Goal: Task Accomplishment & Management: Complete application form

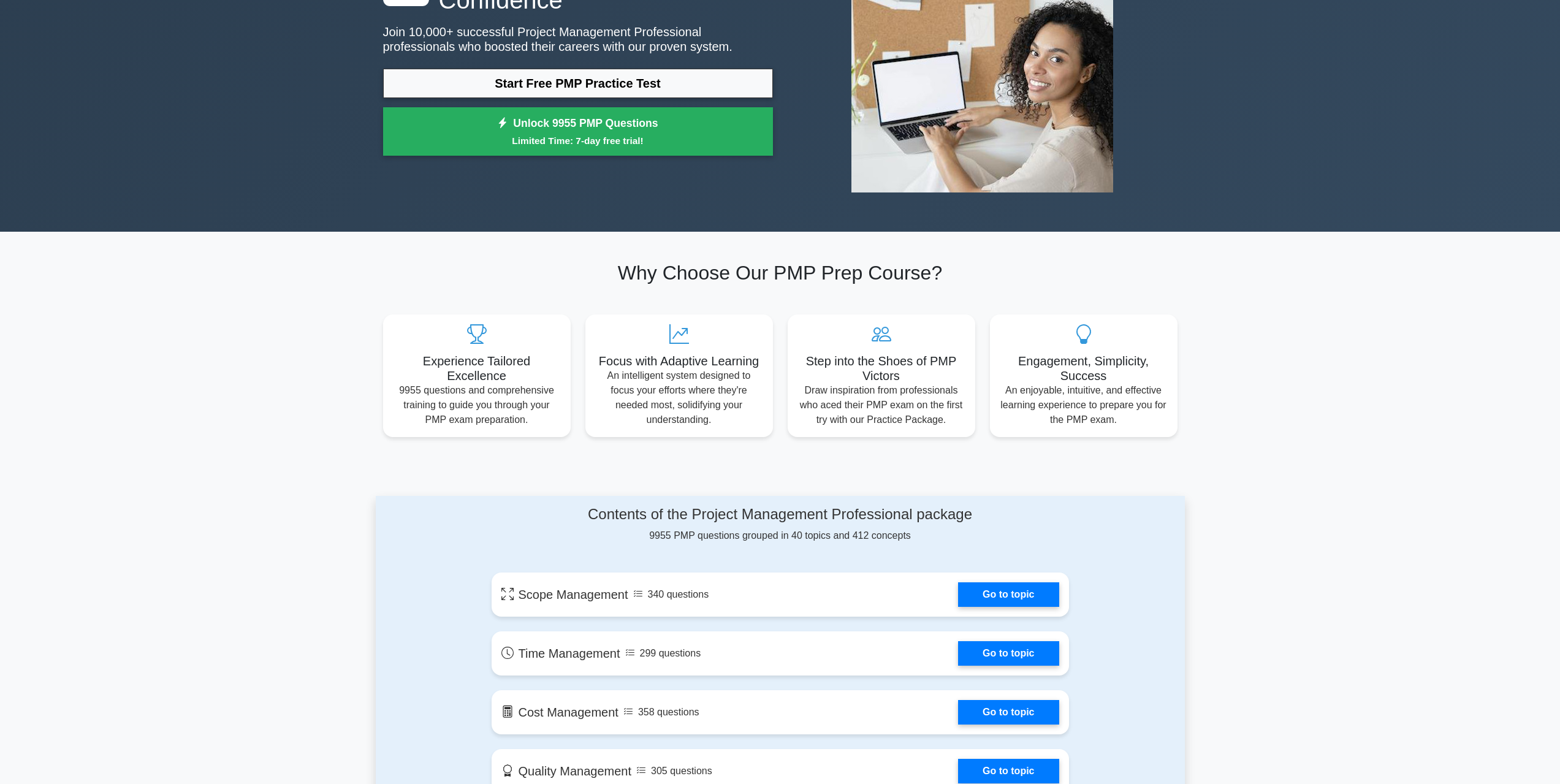
scroll to position [163, 0]
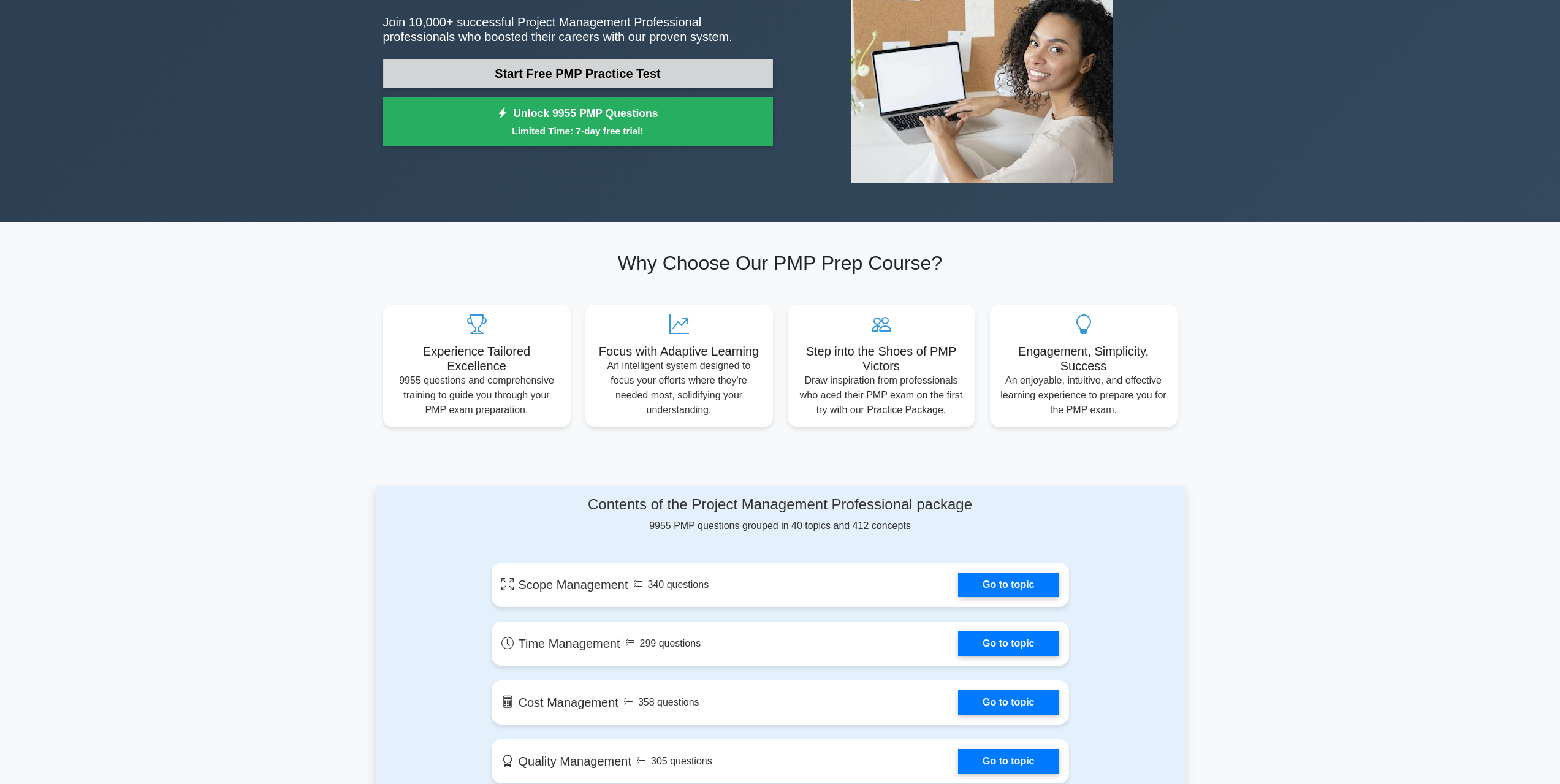
click at [524, 73] on link "Start Free PMP Practice Test" at bounding box center [578, 74] width 390 height 30
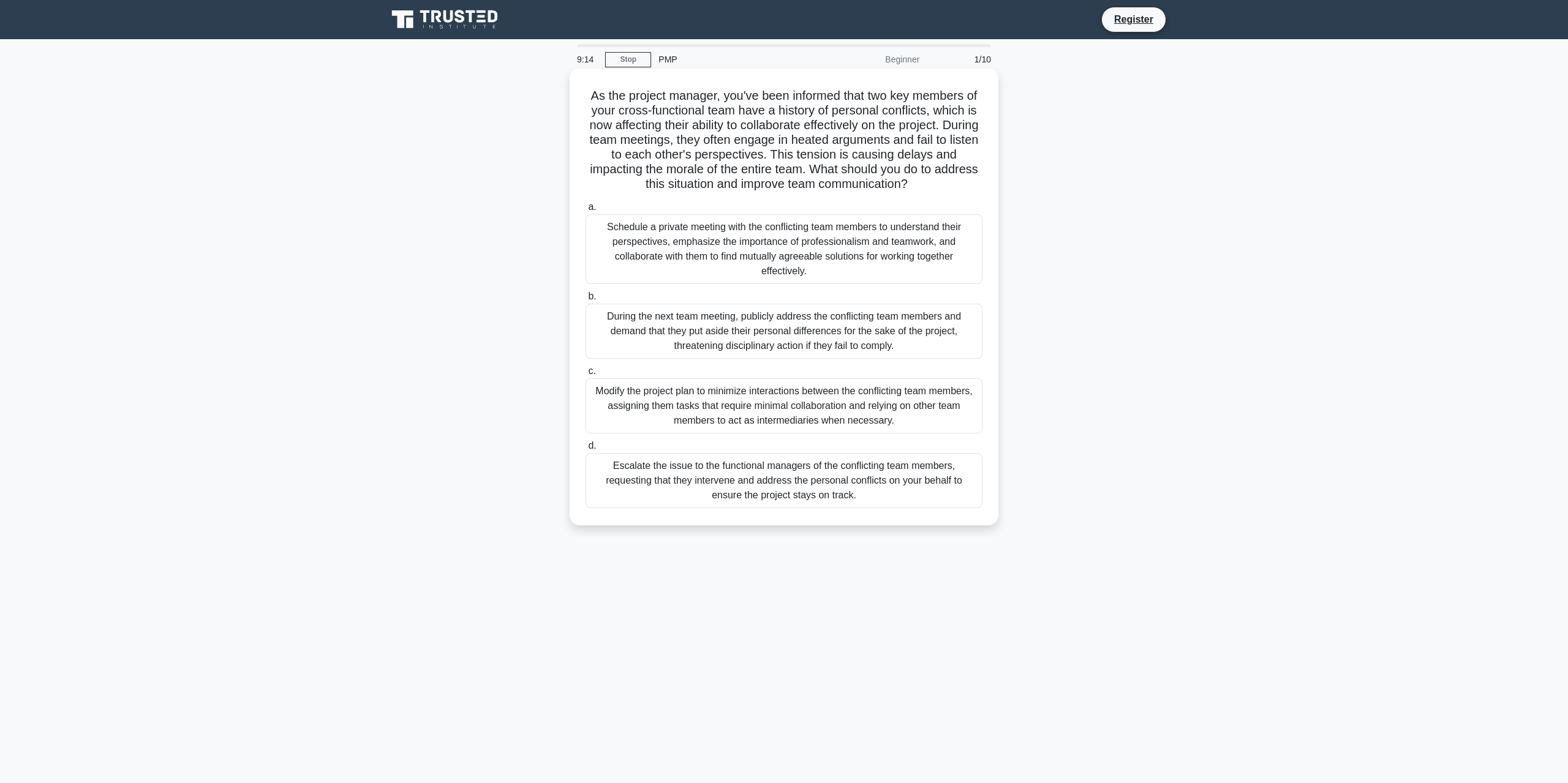
click at [609, 243] on div "Schedule a private meeting with the conflicting team members to understand thei…" at bounding box center [783, 249] width 397 height 70
click at [585, 211] on input "a. Schedule a private meeting with the conflicting team members to understand t…" at bounding box center [585, 207] width 0 height 8
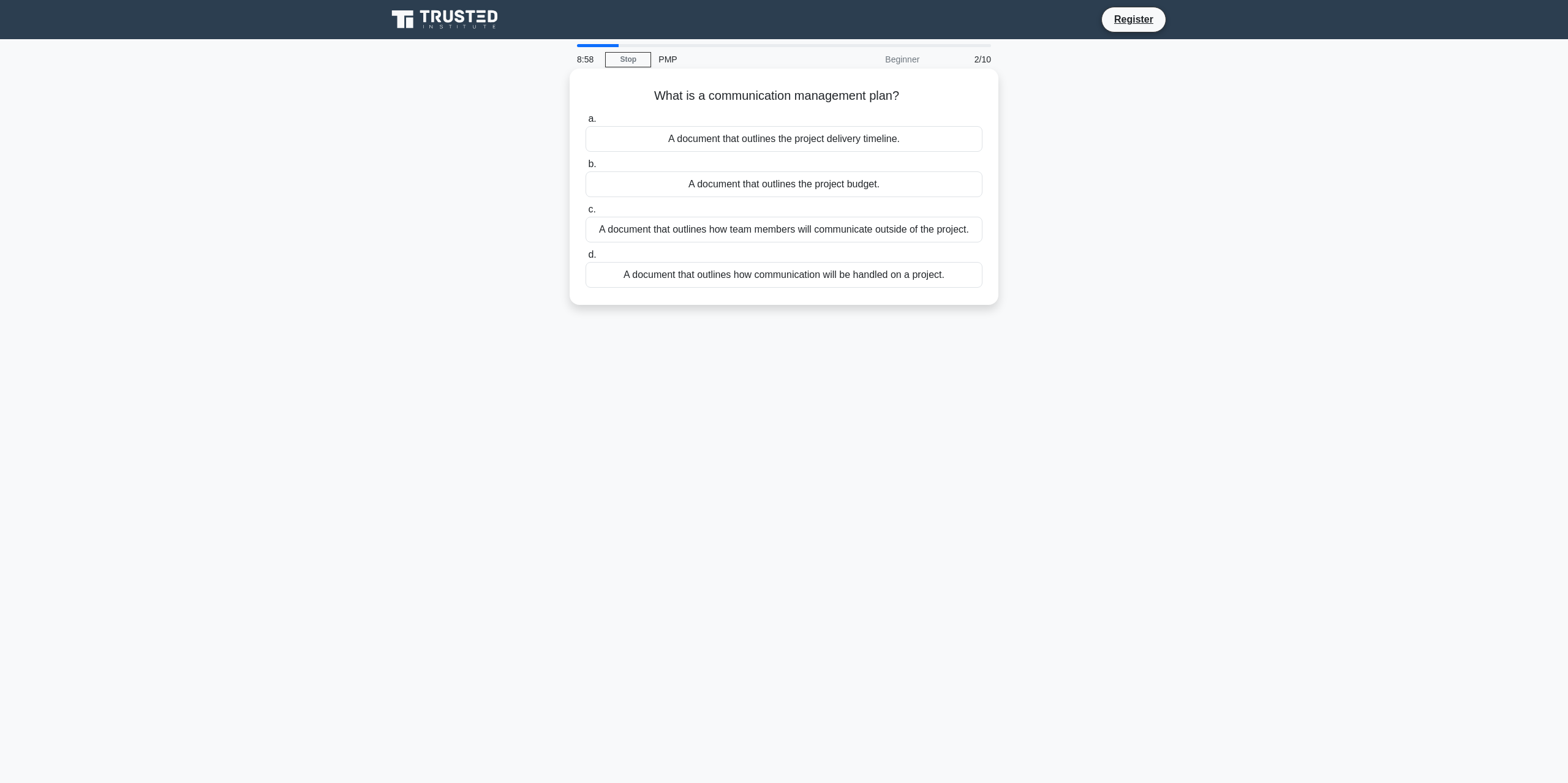
click at [889, 280] on div "A document that outlines how communication will be handled on a project." at bounding box center [783, 275] width 397 height 26
click at [585, 259] on input "d. A document that outlines how communication will be handled on a project." at bounding box center [585, 255] width 0 height 8
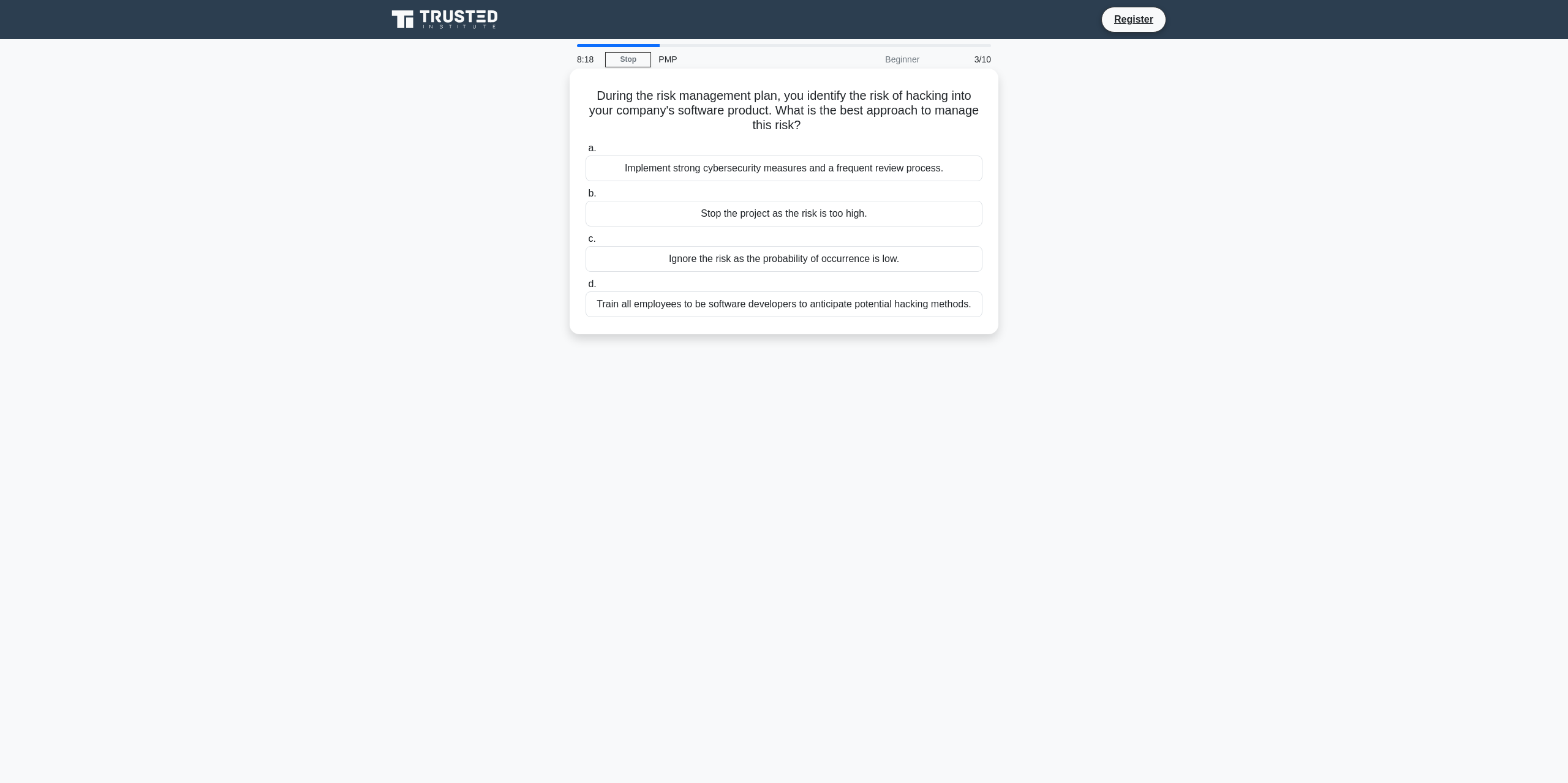
click at [929, 169] on div "Implement strong cybersecurity measures and a frequent review process." at bounding box center [783, 168] width 397 height 26
click at [585, 152] on input "a. Implement strong cybersecurity measures and a frequent review process." at bounding box center [585, 148] width 0 height 8
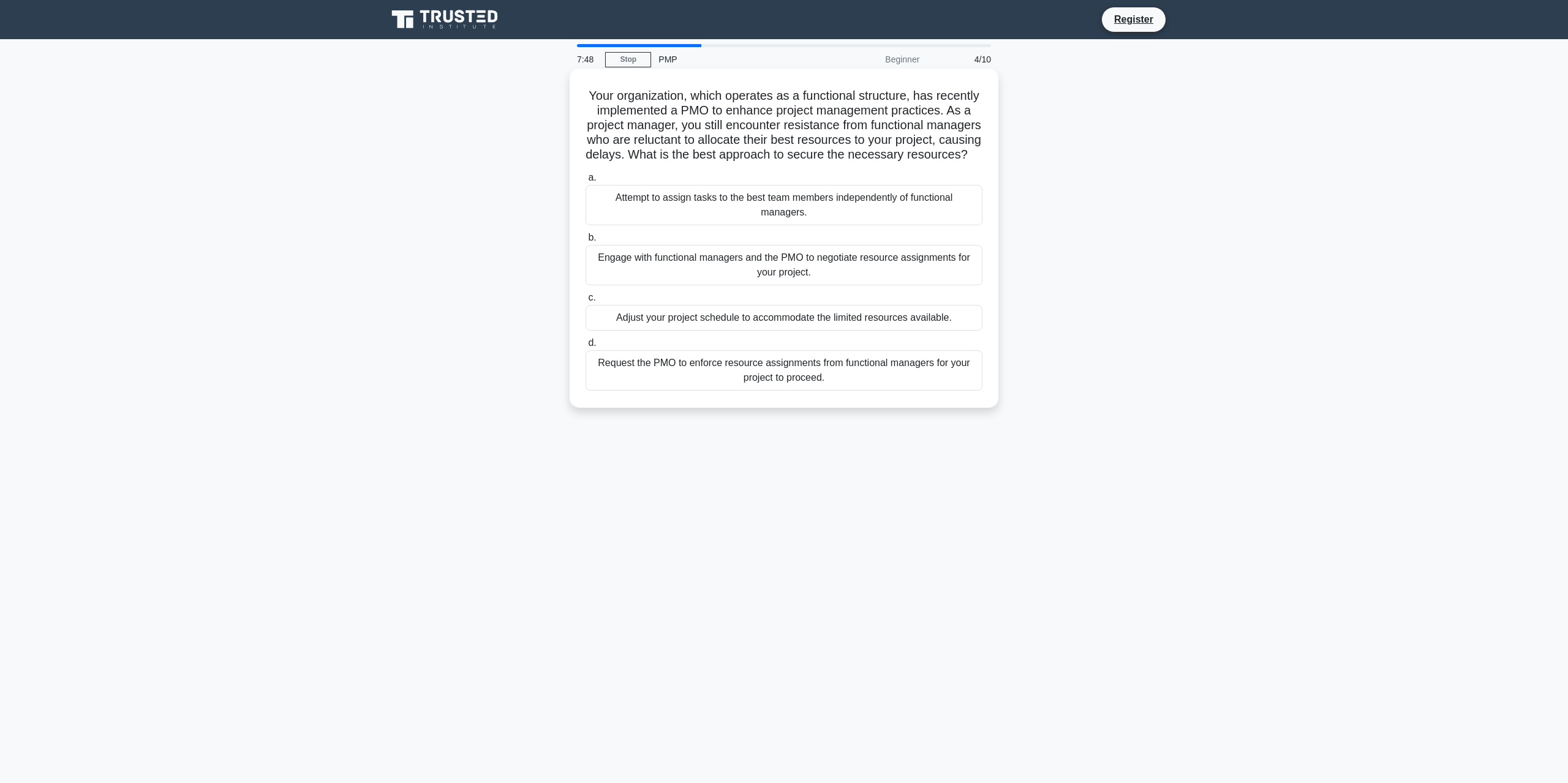
click at [803, 274] on div "Engage with functional managers and the PMO to negotiate resource assignments f…" at bounding box center [783, 265] width 397 height 40
click at [585, 242] on input "b. Engage with functional managers and the PMO to negotiate resource assignment…" at bounding box center [585, 237] width 0 height 8
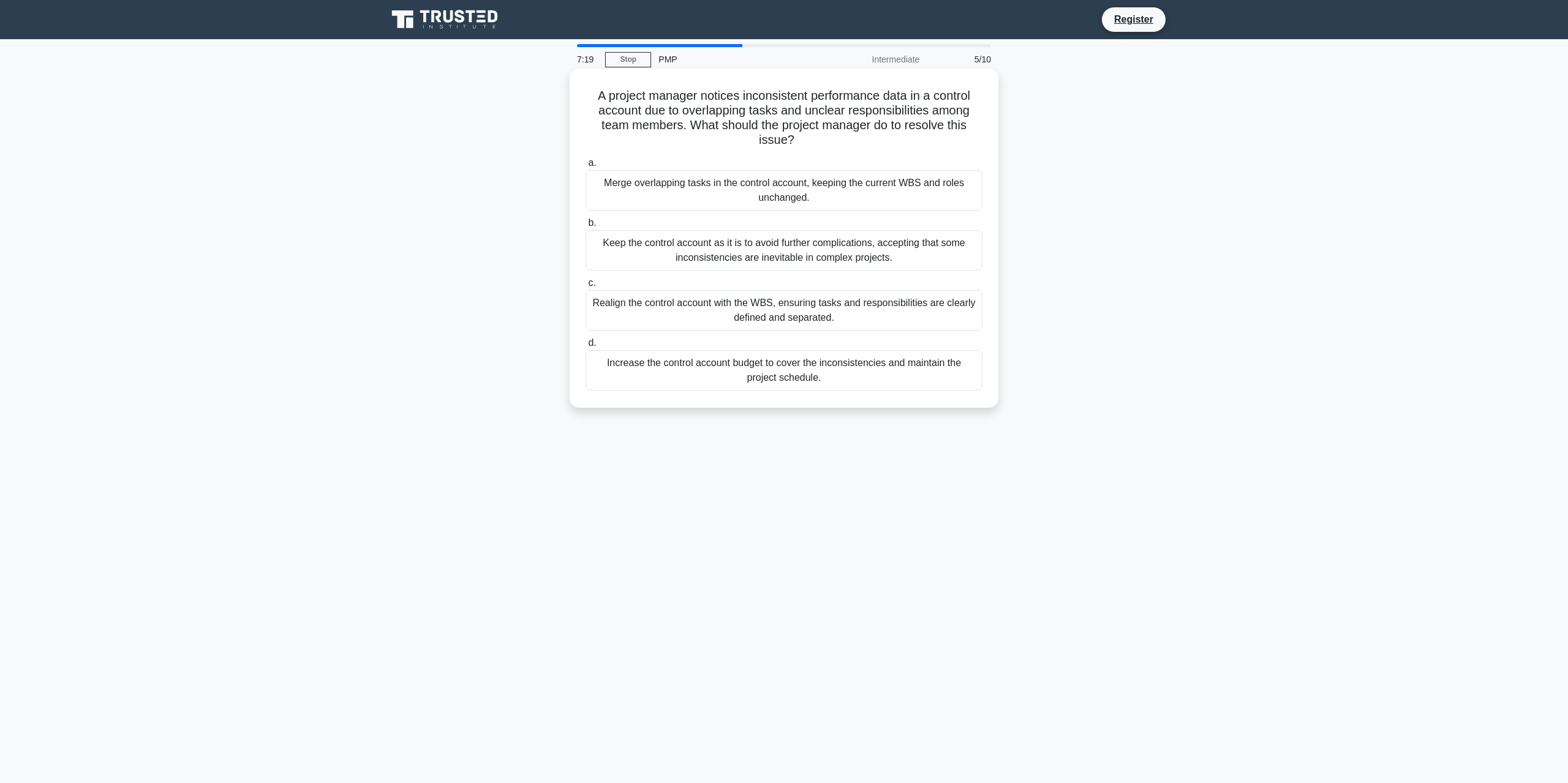
click at [760, 268] on div "Keep the control account as it is to avoid further complications, accepting tha…" at bounding box center [783, 250] width 397 height 40
click at [585, 227] on input "b. Keep the control account as it is to avoid further complications, accepting …" at bounding box center [585, 223] width 0 height 8
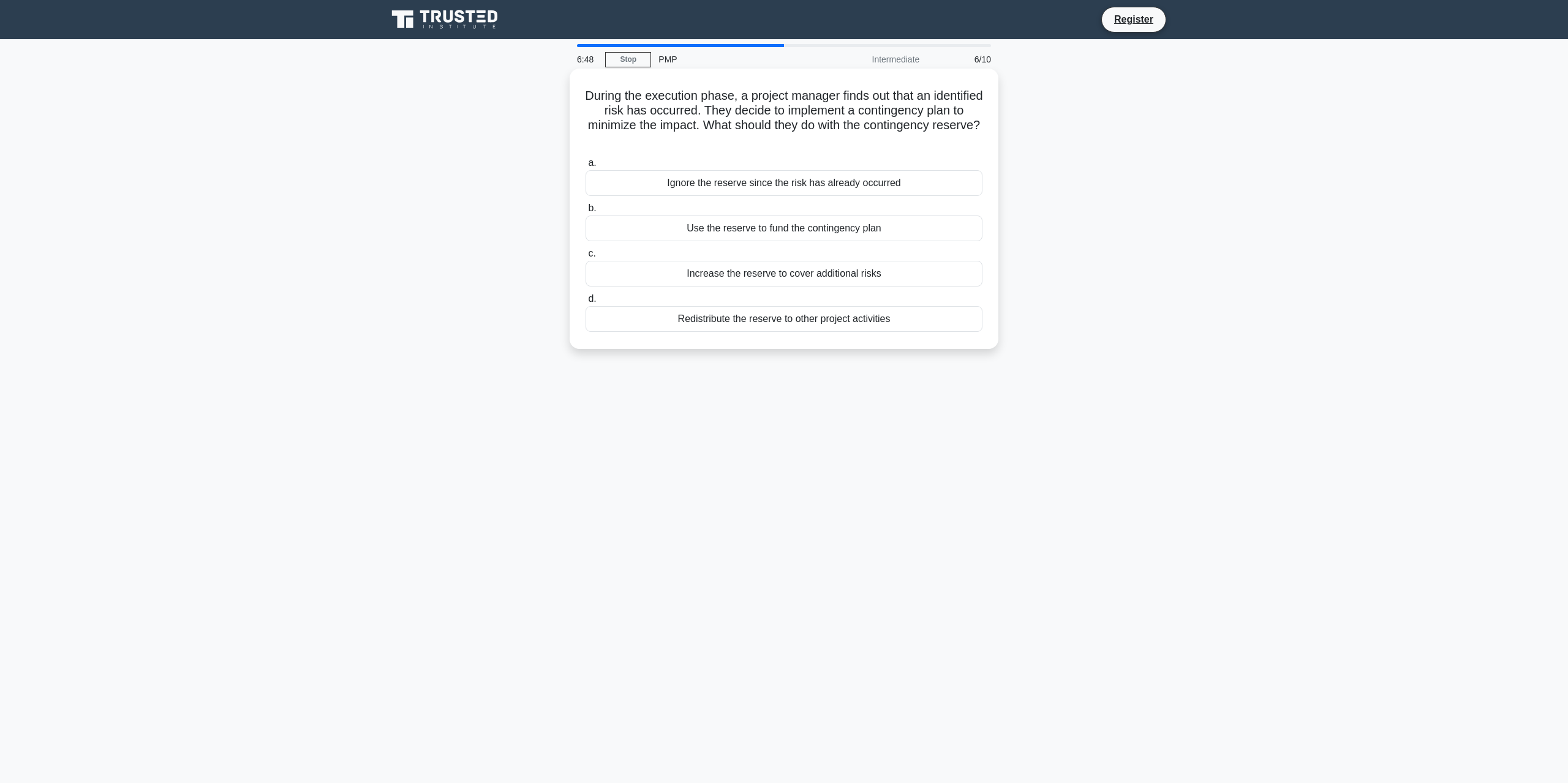
click at [843, 231] on div "Use the reserve to fund the contingency plan" at bounding box center [783, 228] width 397 height 26
click at [585, 212] on input "b. Use the reserve to fund the contingency plan" at bounding box center [585, 208] width 0 height 8
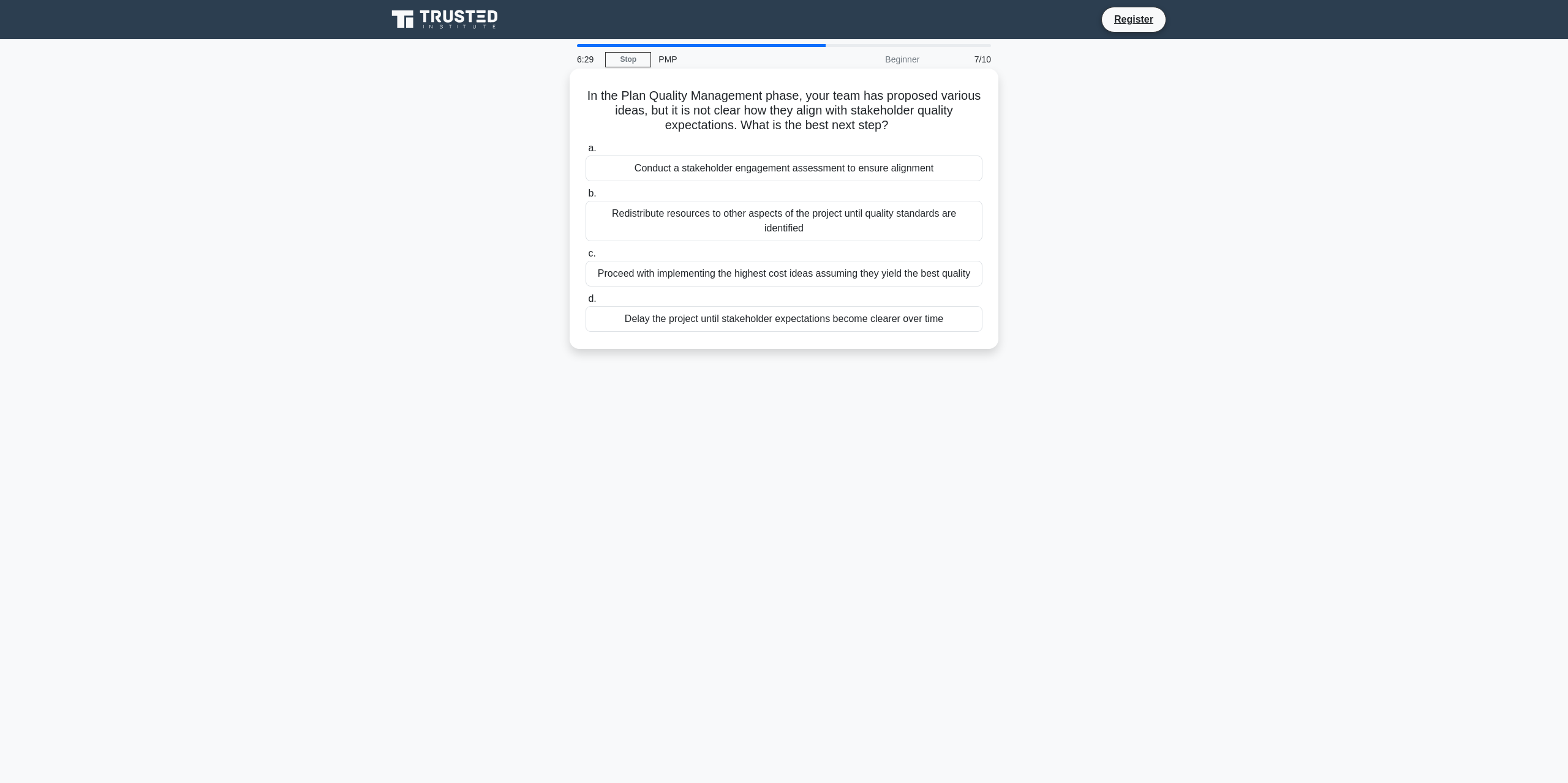
click at [908, 175] on div "Conduct a stakeholder engagement assessment to ensure alignment" at bounding box center [783, 168] width 397 height 26
click at [585, 152] on input "a. Conduct a stakeholder engagement assessment to ensure alignment" at bounding box center [585, 148] width 0 height 8
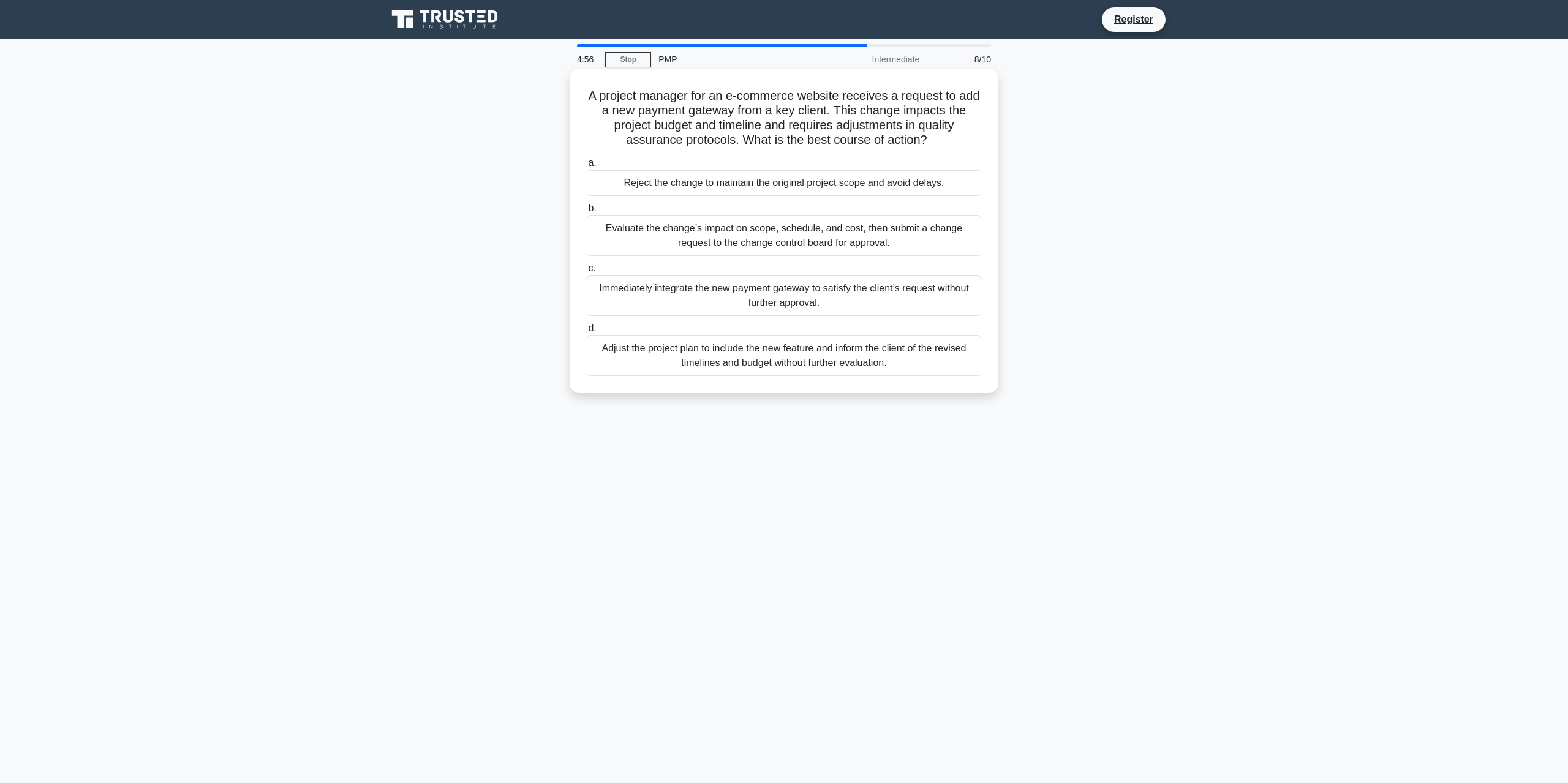
click at [921, 245] on div "Evaluate the change’s impact on scope, schedule, and cost, then submit a change…" at bounding box center [783, 235] width 397 height 40
click at [585, 212] on input "b. Evaluate the change’s impact on scope, schedule, and cost, then submit a cha…" at bounding box center [585, 208] width 0 height 8
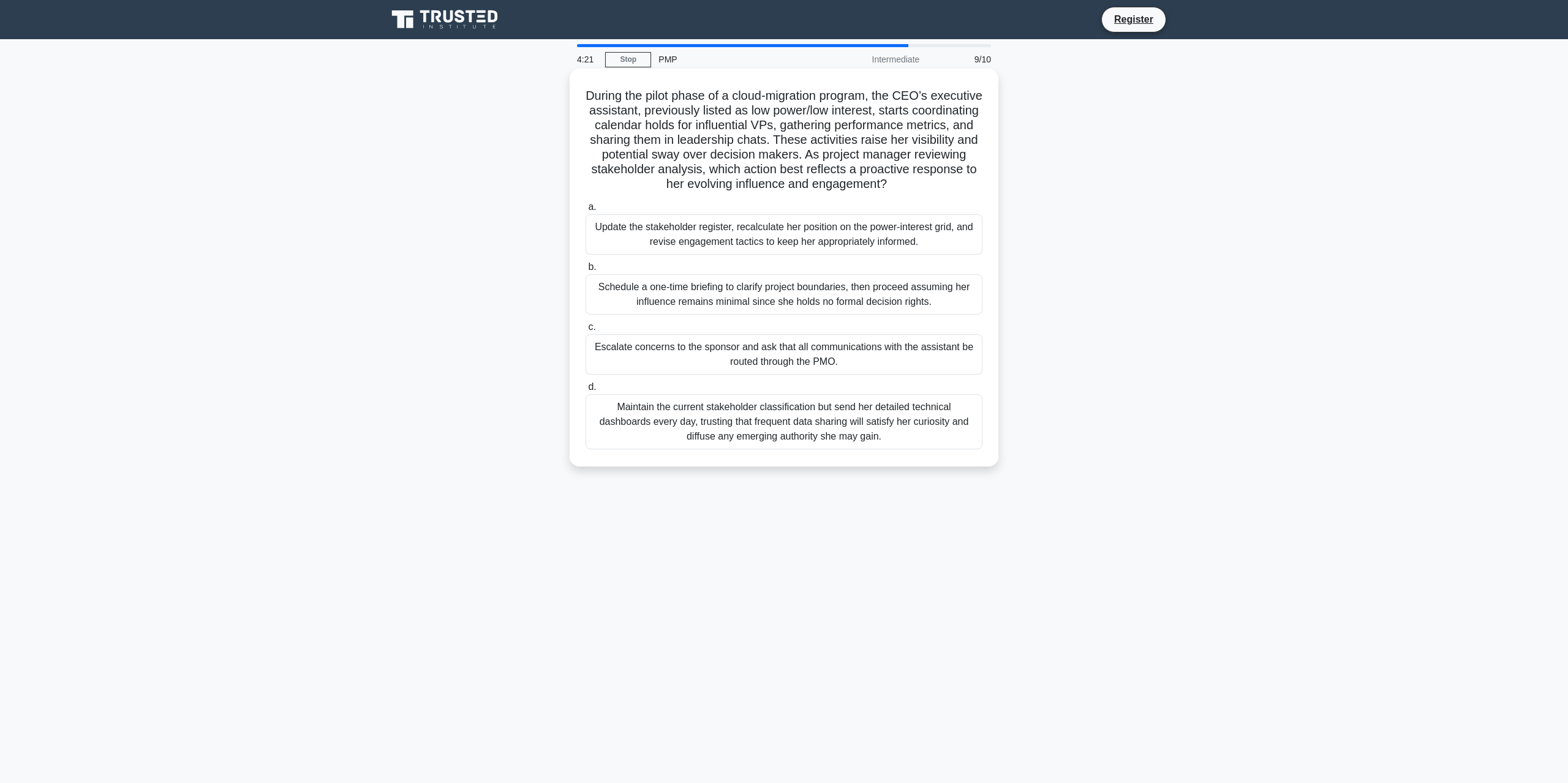
click at [788, 233] on div "Update the stakeholder register, recalculate her position on the power-interest…" at bounding box center [783, 234] width 397 height 40
click at [585, 211] on input "a. Update the stakeholder register, recalculate her position on the power-inter…" at bounding box center [585, 207] width 0 height 8
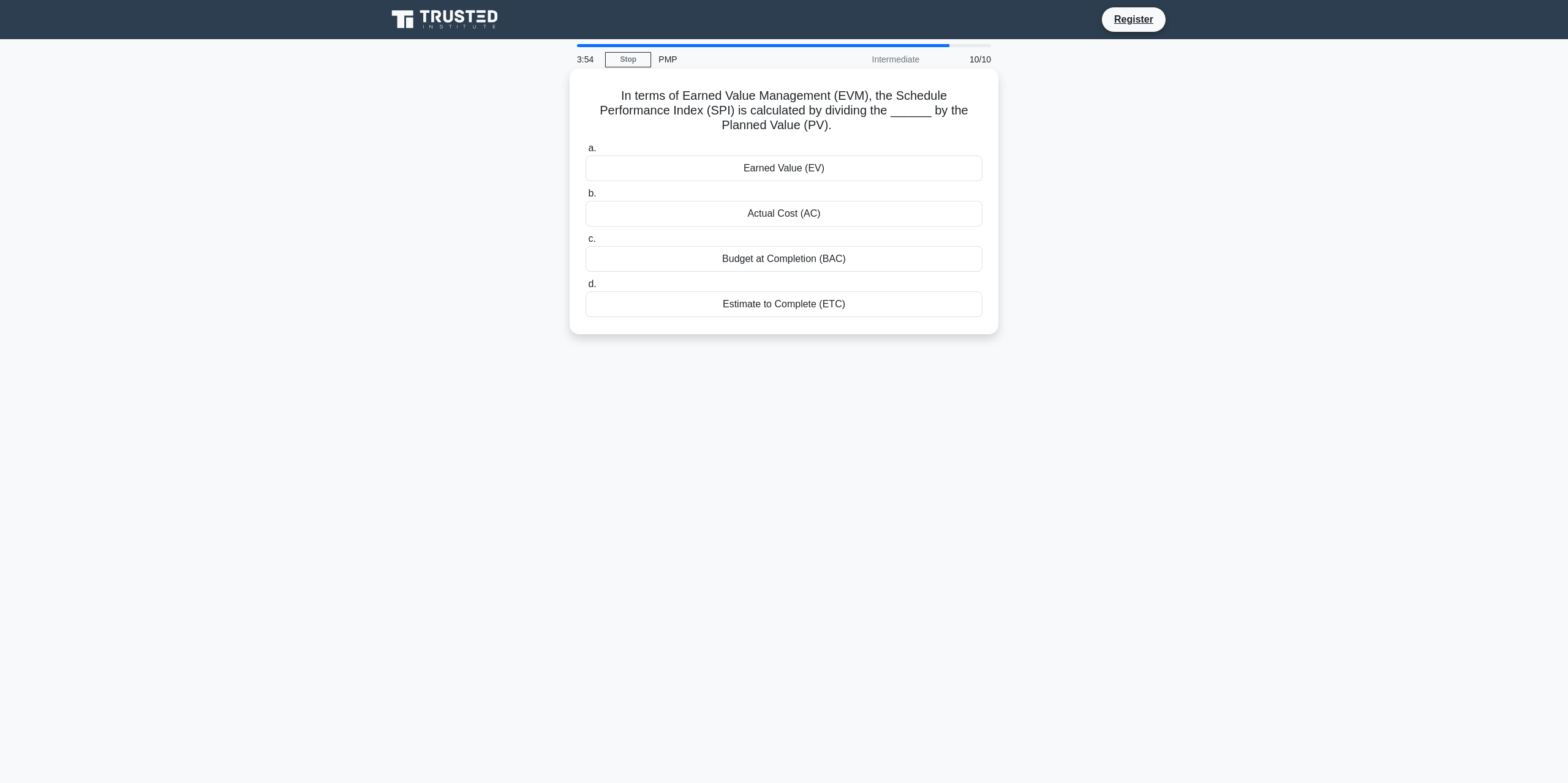
click at [819, 170] on div "Earned Value (EV)" at bounding box center [783, 168] width 397 height 26
click at [585, 152] on input "a. Earned Value (EV)" at bounding box center [585, 148] width 0 height 8
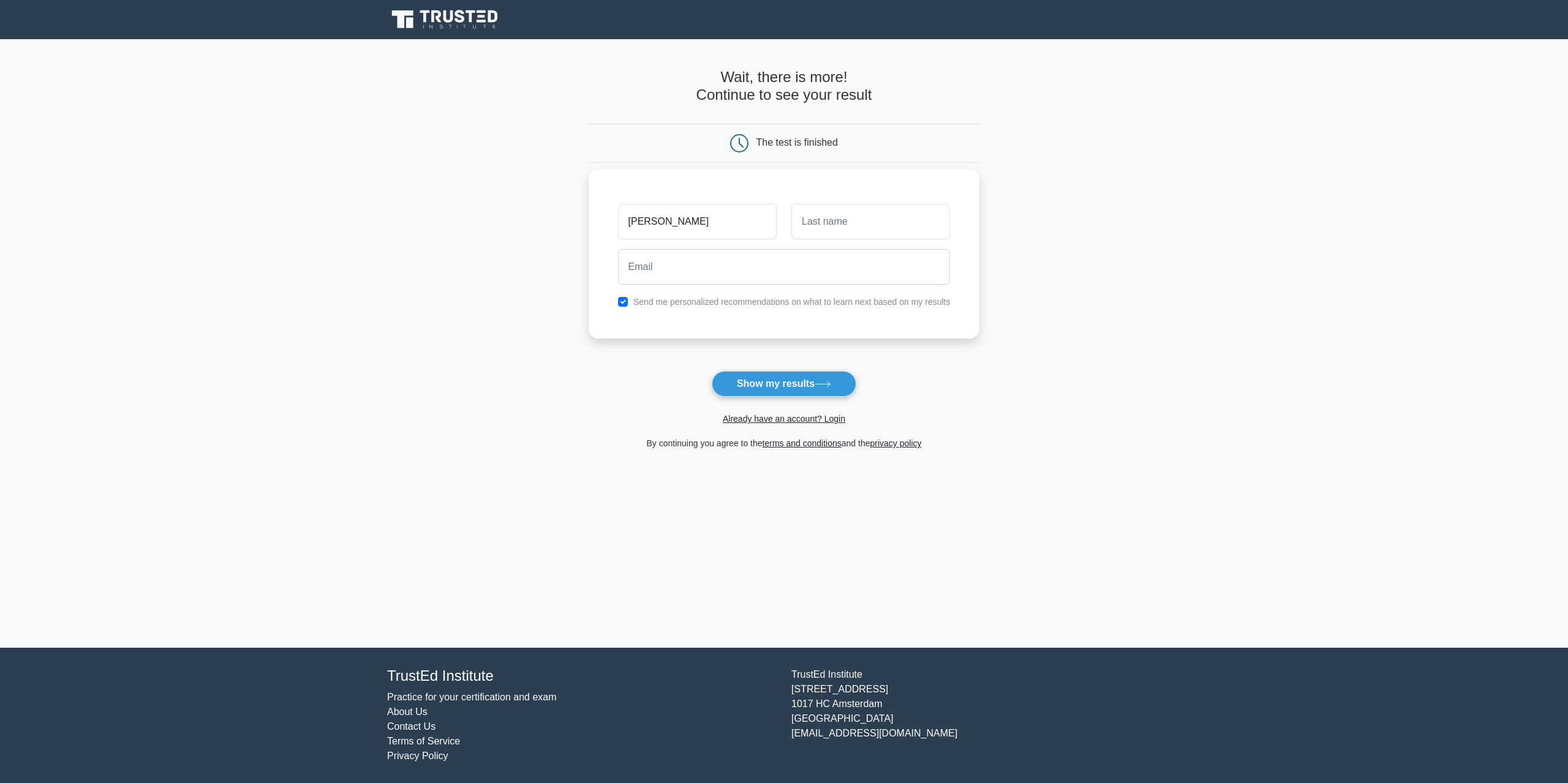
type input "emma"
type input "bonfy"
type input "emmaps3@hotmail.it"
click at [624, 302] on input "checkbox" at bounding box center [623, 302] width 10 height 10
checkbox input "false"
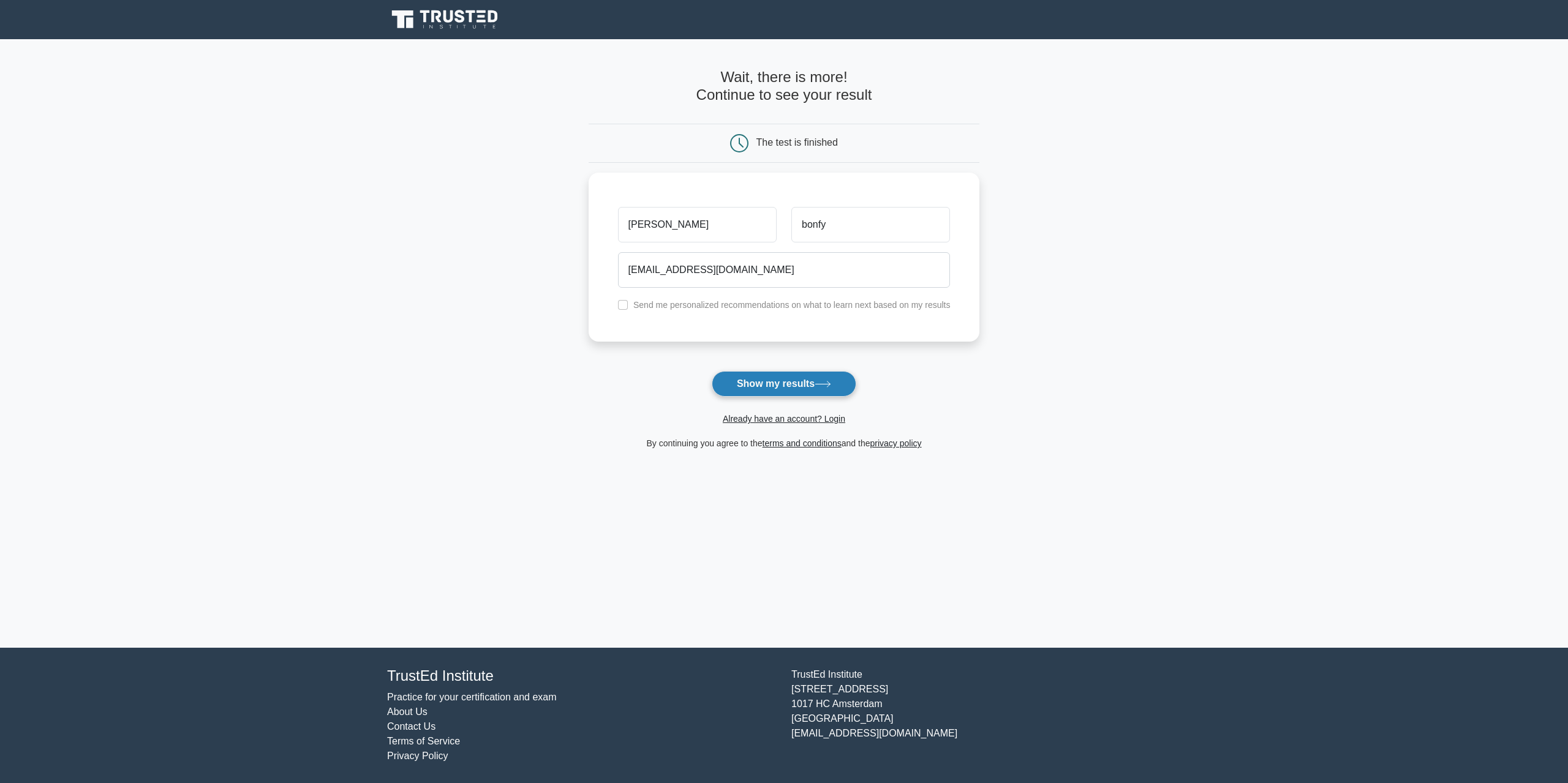
click at [816, 388] on button "Show my results" at bounding box center [784, 384] width 145 height 26
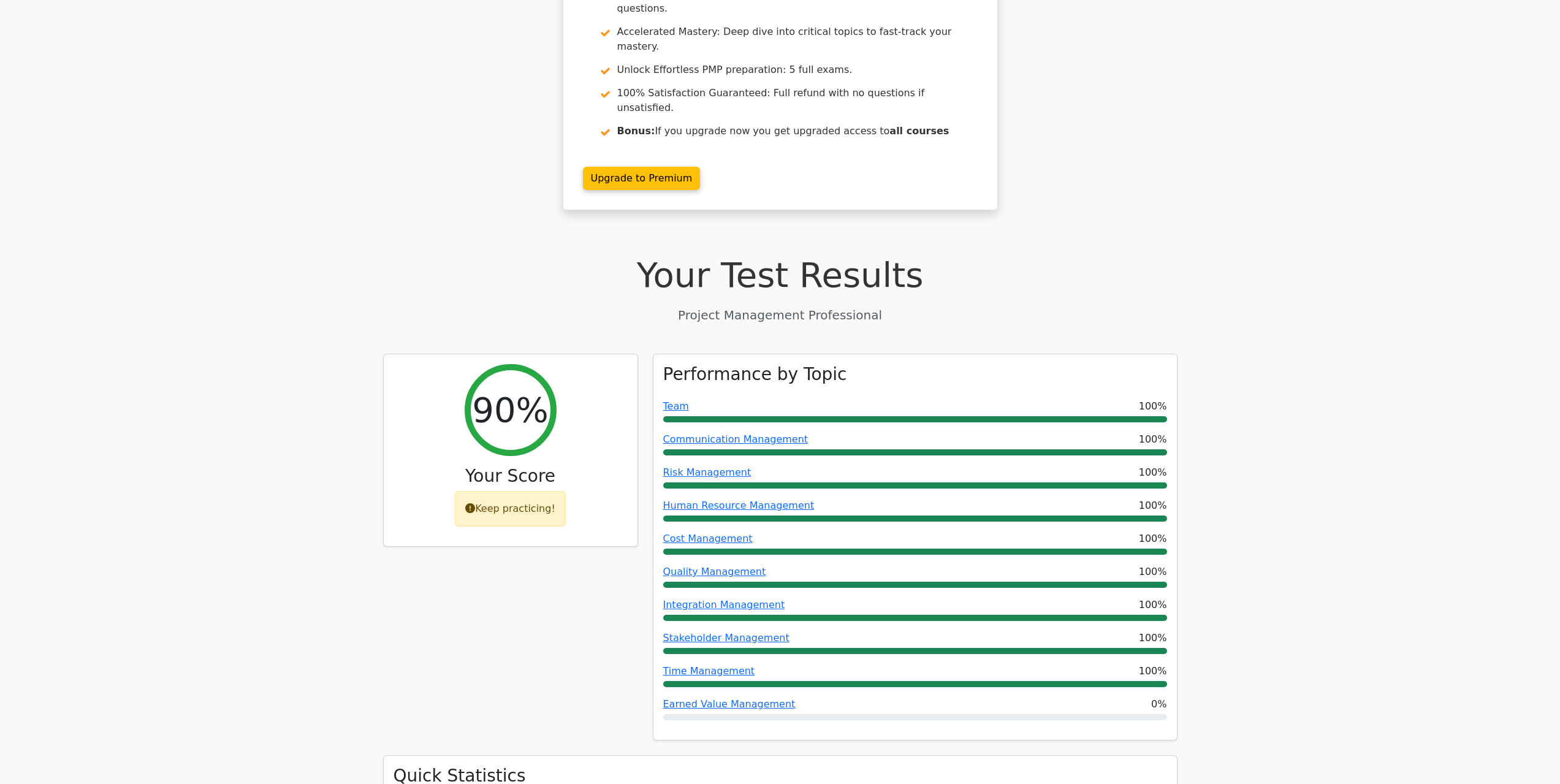
scroll to position [182, 0]
